Goal: Task Accomplishment & Management: Manage account settings

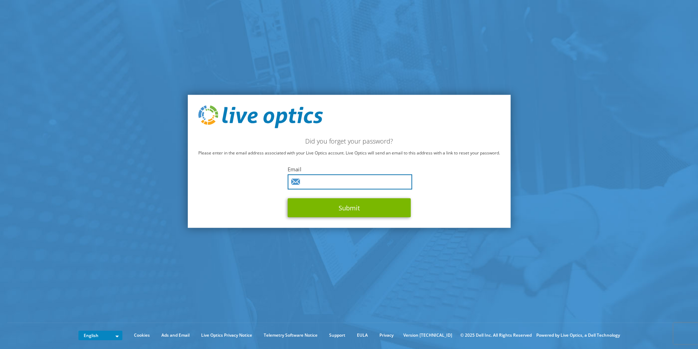
click at [324, 182] on input "text" at bounding box center [349, 181] width 124 height 15
type input "[PERSON_NAME][EMAIL_ADDRESS][PERSON_NAME][DOMAIN_NAME]"
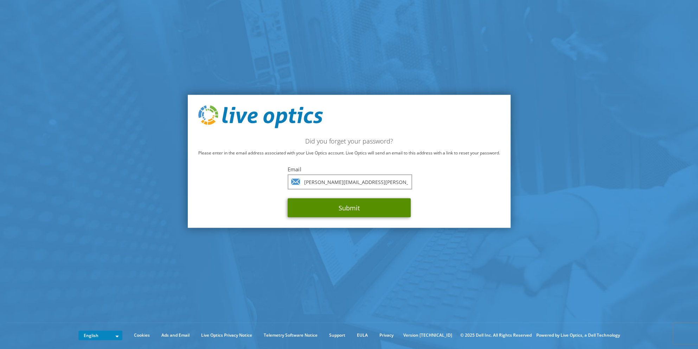
click at [327, 210] on button "Submit" at bounding box center [348, 207] width 123 height 19
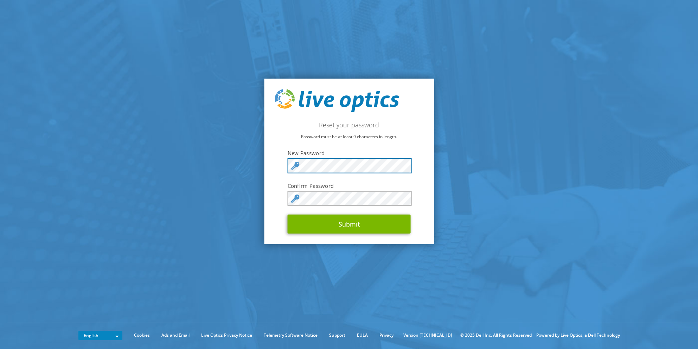
click at [287, 173] on div at bounding box center [287, 173] width 0 height 0
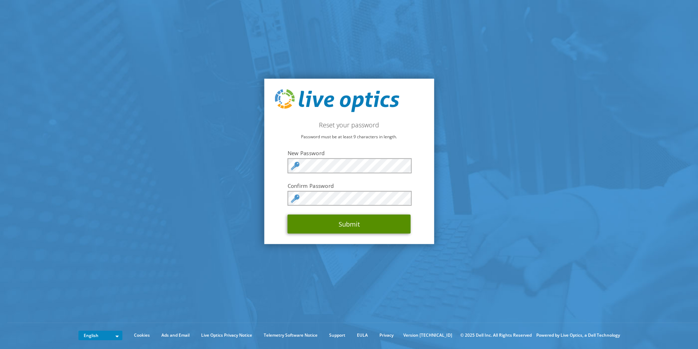
click at [346, 225] on button "Submit" at bounding box center [348, 223] width 123 height 19
